Goal: Task Accomplishment & Management: Manage account settings

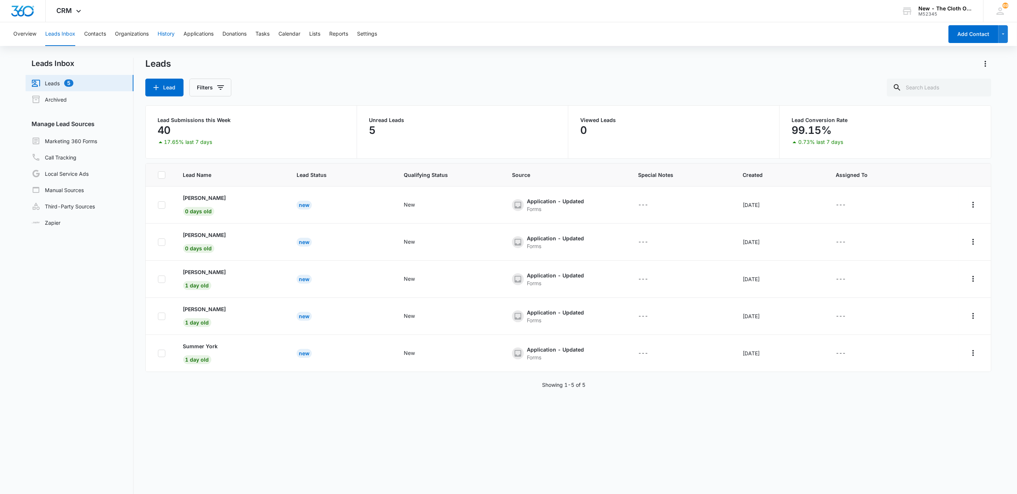
click at [164, 33] on button "History" at bounding box center [166, 34] width 17 height 24
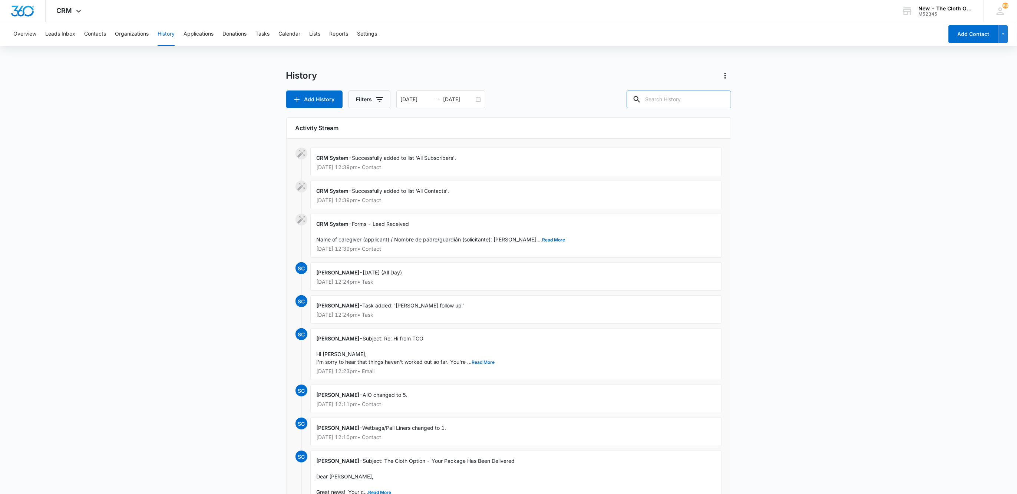
click at [680, 110] on div "History Add History Filters 06/27/2021 07/04/2026 Activity Stream CRM System - …" at bounding box center [508, 324] width 445 height 508
click at [679, 91] on input "text" at bounding box center [679, 100] width 105 height 18
type input "kyle buckland"
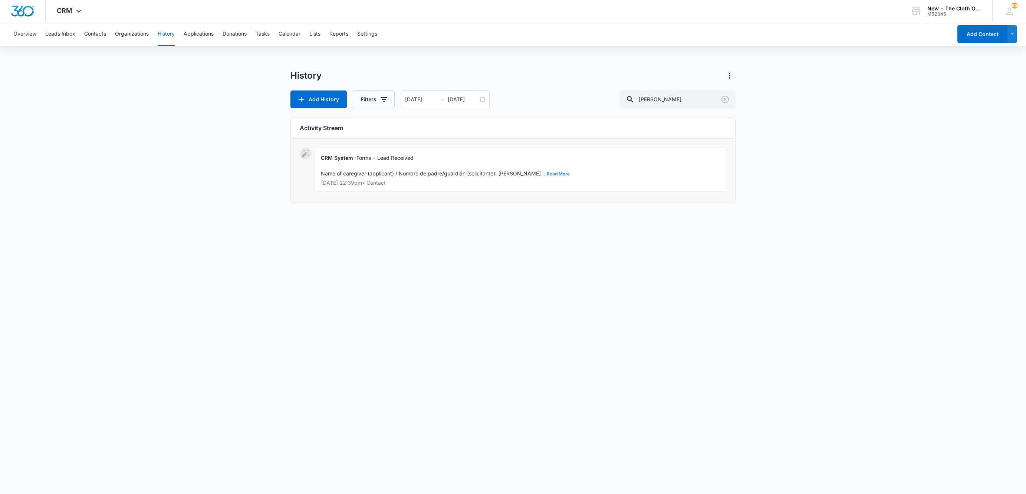
click at [547, 175] on button "Read More" at bounding box center [558, 174] width 23 height 4
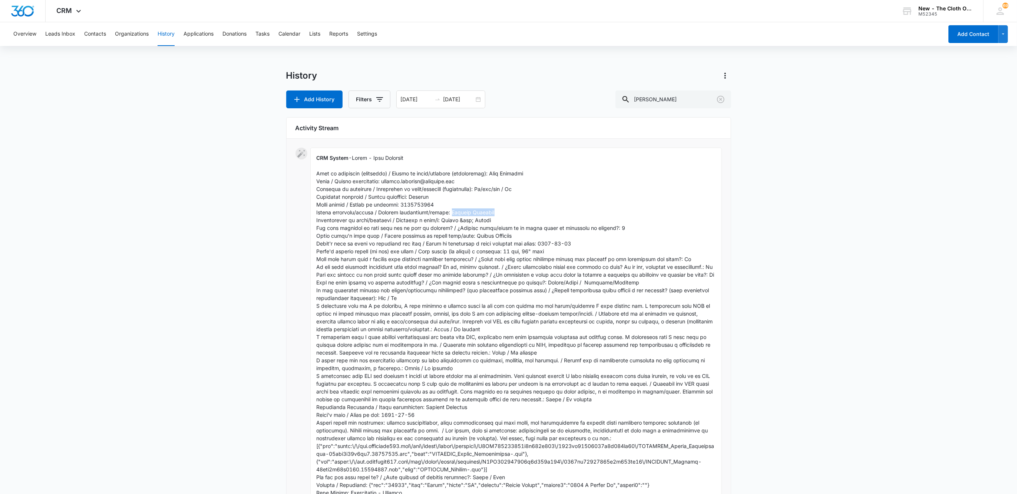
drag, startPoint x: 455, startPoint y: 211, endPoint x: 500, endPoint y: 213, distance: 44.5
click at [500, 213] on div "CRM System - Show Less Oct 12, 2025 at 12:39pm • Contact" at bounding box center [516, 337] width 412 height 379
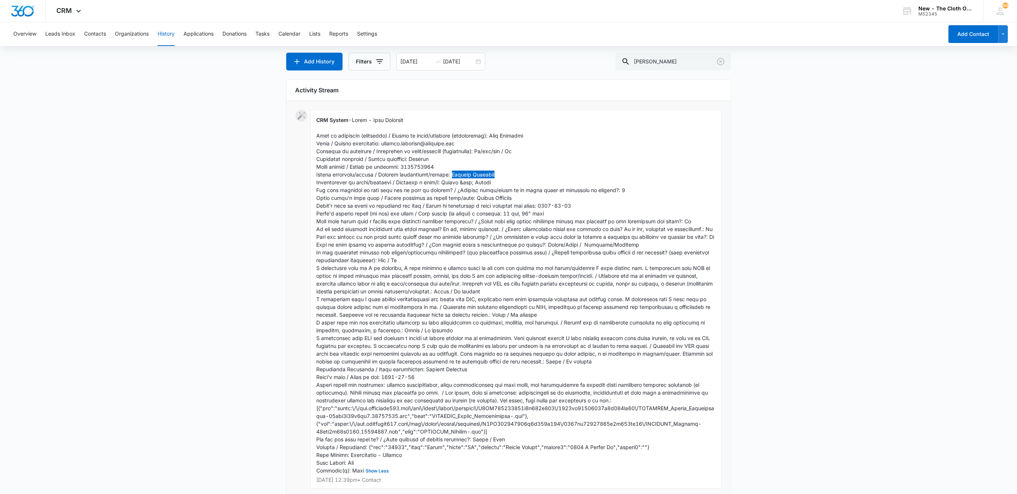
scroll to position [56, 0]
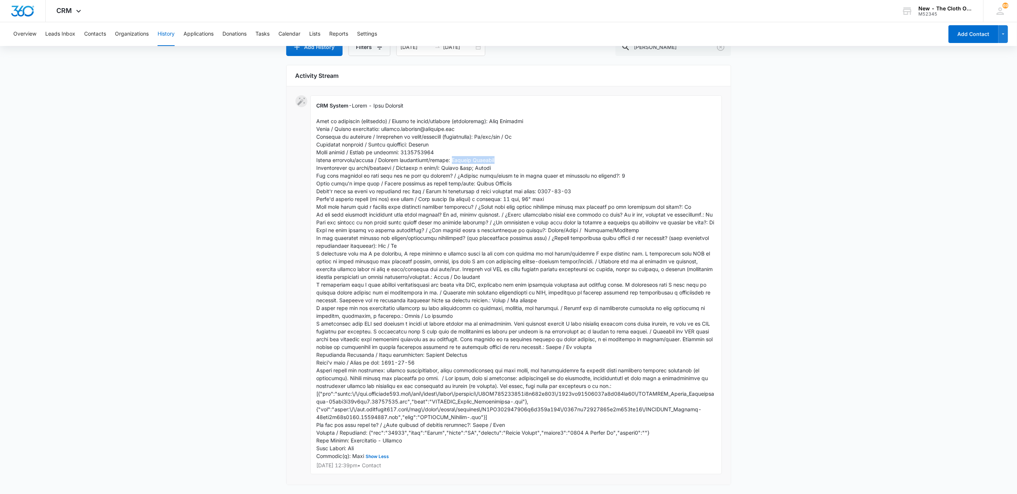
click at [496, 159] on div "CRM System - Show Less Oct 12, 2025 at 12:39pm • Contact" at bounding box center [516, 284] width 412 height 379
drag, startPoint x: 456, startPoint y: 157, endPoint x: 503, endPoint y: 159, distance: 47.2
click at [503, 159] on div "CRM System - Show Less Oct 12, 2025 at 12:39pm • Contact" at bounding box center [516, 284] width 412 height 379
copy span "Sandara Buckland"
click at [471, 439] on span "Show Less" at bounding box center [516, 280] width 398 height 357
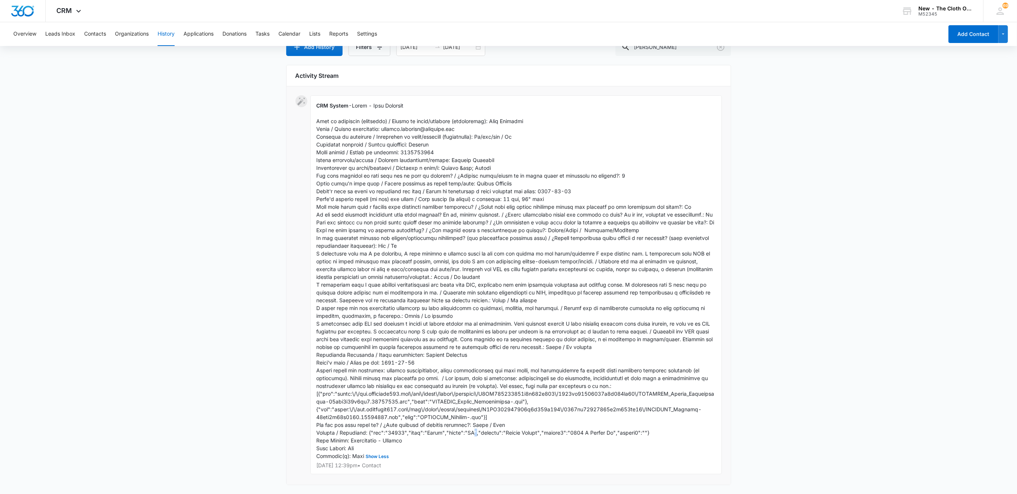
click at [470, 439] on span "Show Less" at bounding box center [516, 280] width 398 height 357
click at [469, 439] on span "Show Less" at bounding box center [516, 280] width 398 height 357
click at [90, 30] on button "Contacts" at bounding box center [95, 34] width 22 height 24
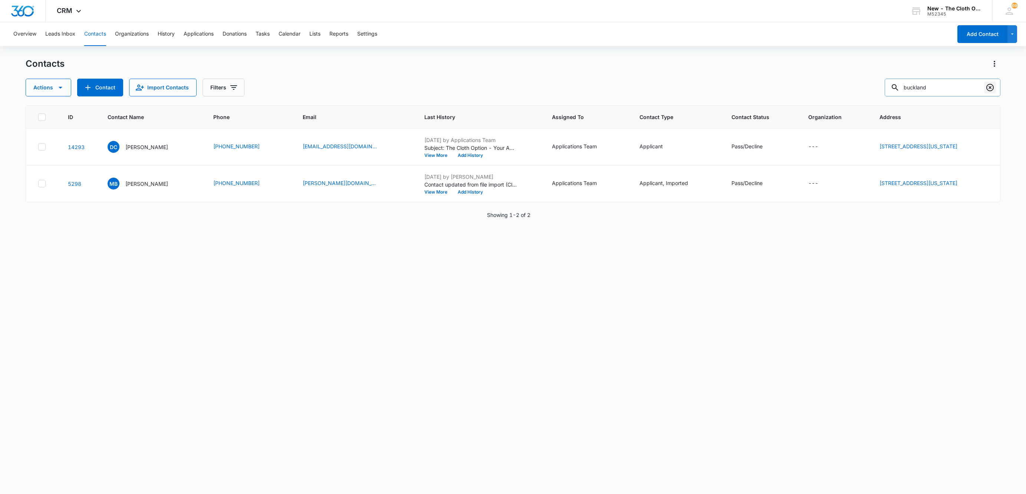
click at [988, 87] on icon "Clear" at bounding box center [989, 87] width 9 height 9
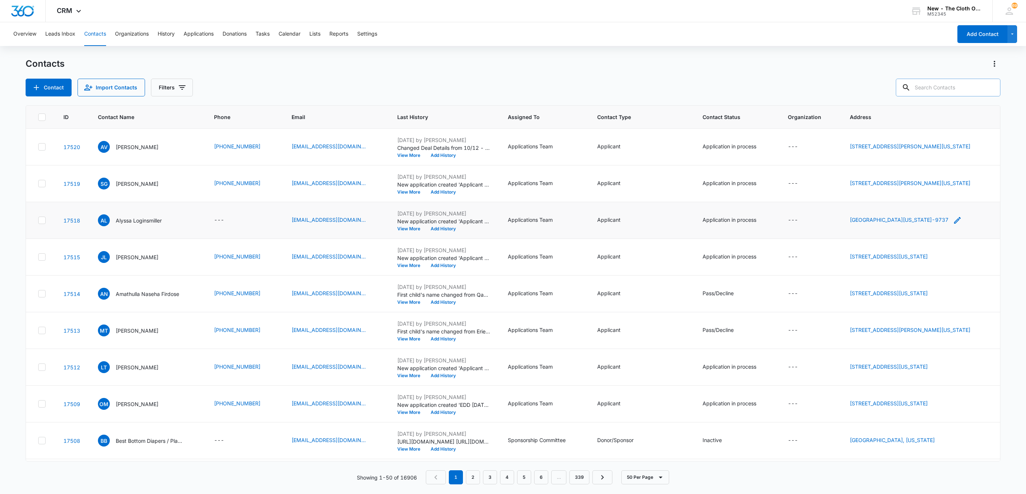
click at [962, 221] on icon "Address - Po Box 627, Laytonville, California, 95454-9737 - Select to Edit Field" at bounding box center [957, 220] width 9 height 9
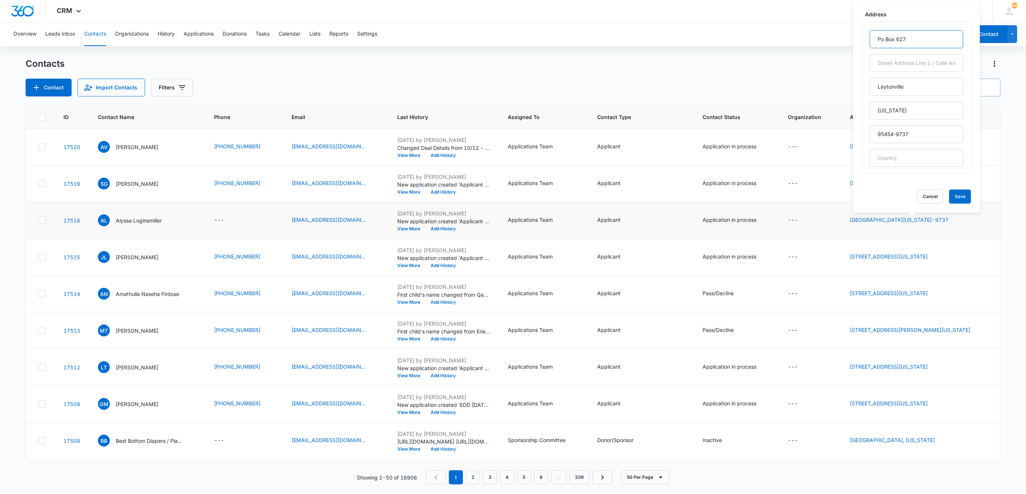
click at [883, 38] on input "Po Box 627" at bounding box center [916, 39] width 93 height 18
type input "PO Box 627"
click at [956, 196] on button "Save" at bounding box center [960, 197] width 22 height 14
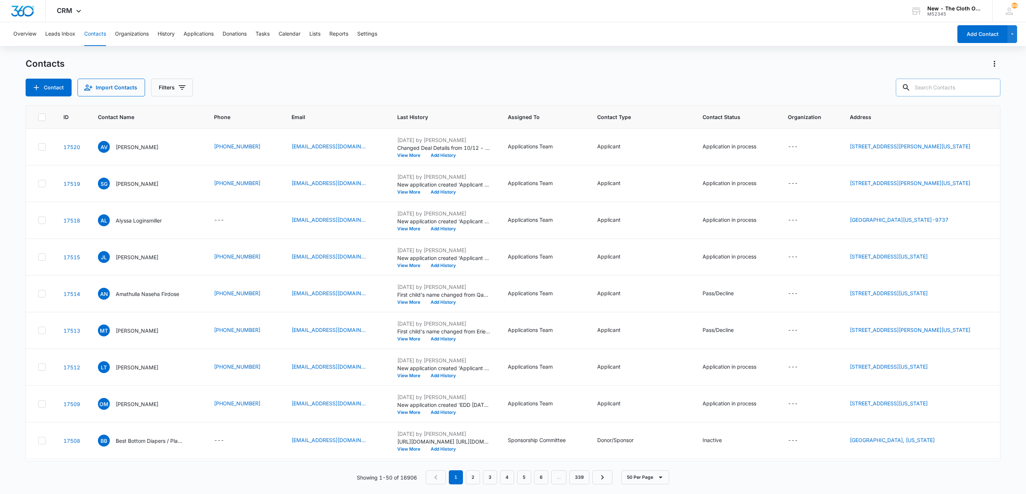
click at [959, 80] on input "text" at bounding box center [948, 88] width 105 height 18
type input "buckland"
